Goal: Navigation & Orientation: Find specific page/section

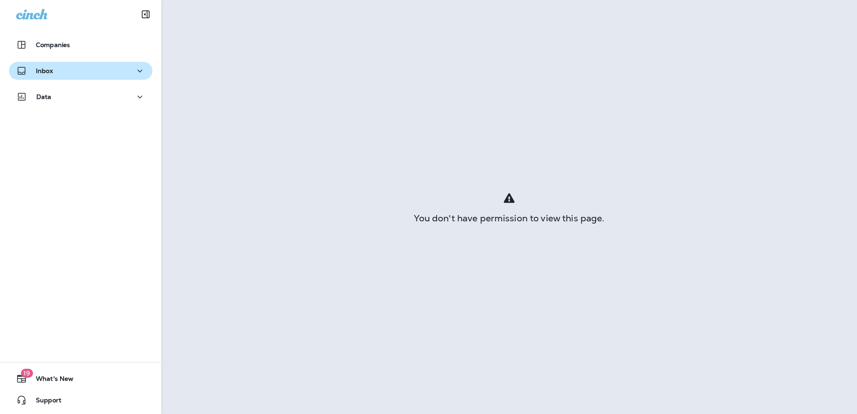
click at [42, 71] on p "Inbox" at bounding box center [44, 70] width 17 height 7
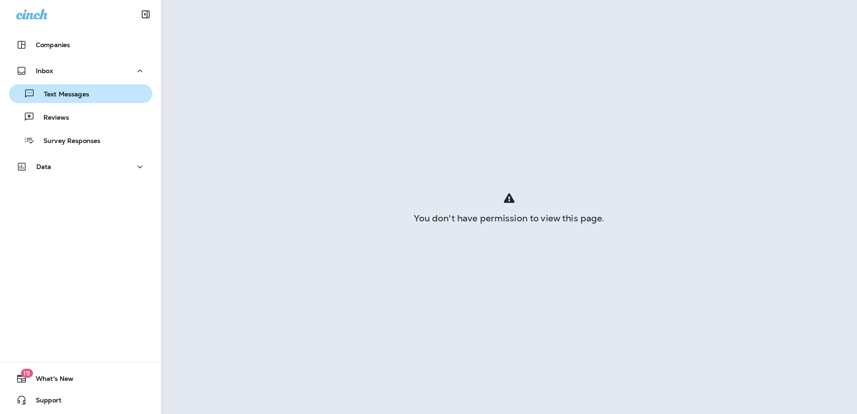
click at [56, 93] on p "Text Messages" at bounding box center [62, 95] width 54 height 9
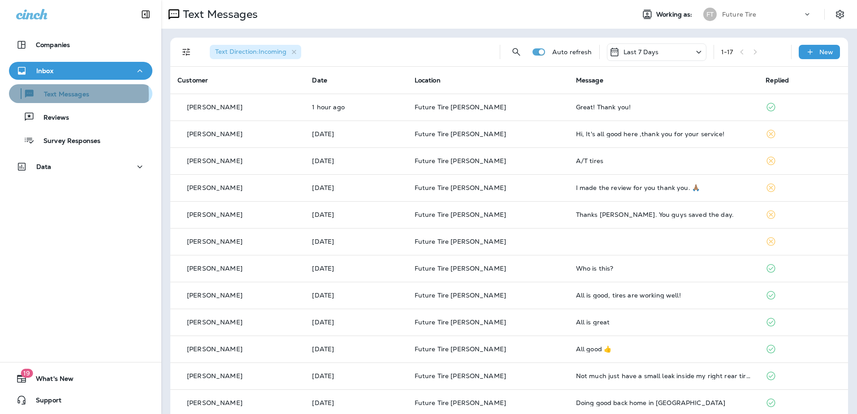
click at [52, 95] on p "Text Messages" at bounding box center [62, 95] width 54 height 9
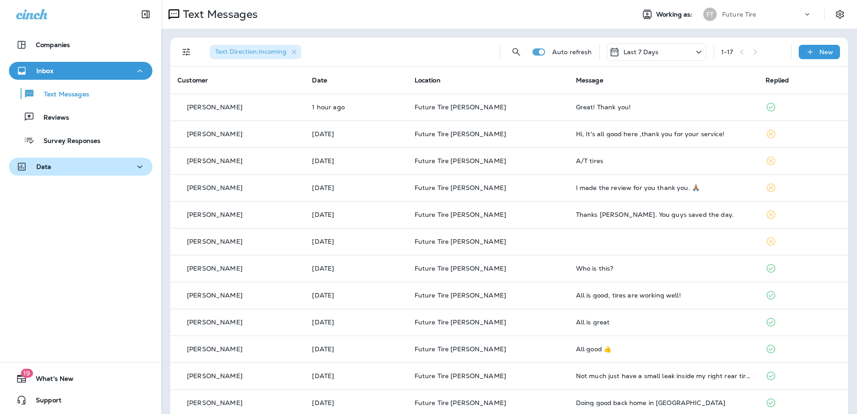
click at [26, 170] on icon "button" at bounding box center [21, 166] width 11 height 11
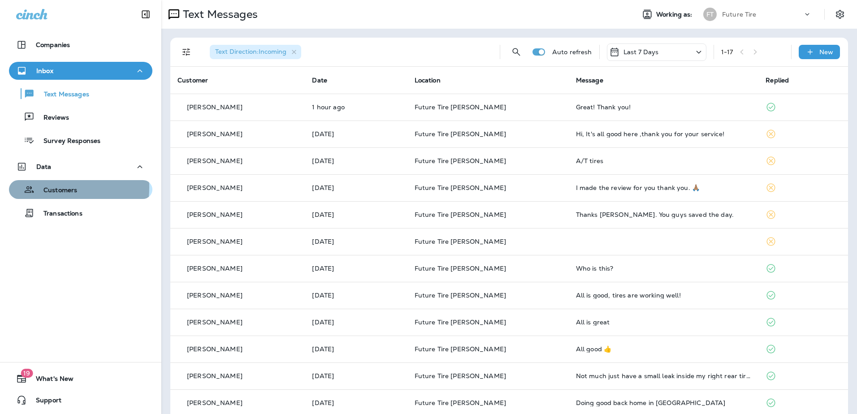
click at [46, 187] on p "Customers" at bounding box center [56, 191] width 43 height 9
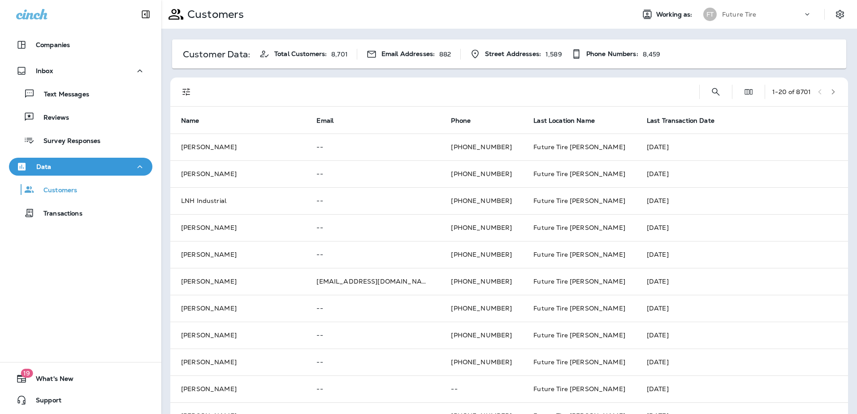
click at [832, 91] on icon "button" at bounding box center [833, 91] width 3 height 5
